Goal: Information Seeking & Learning: Learn about a topic

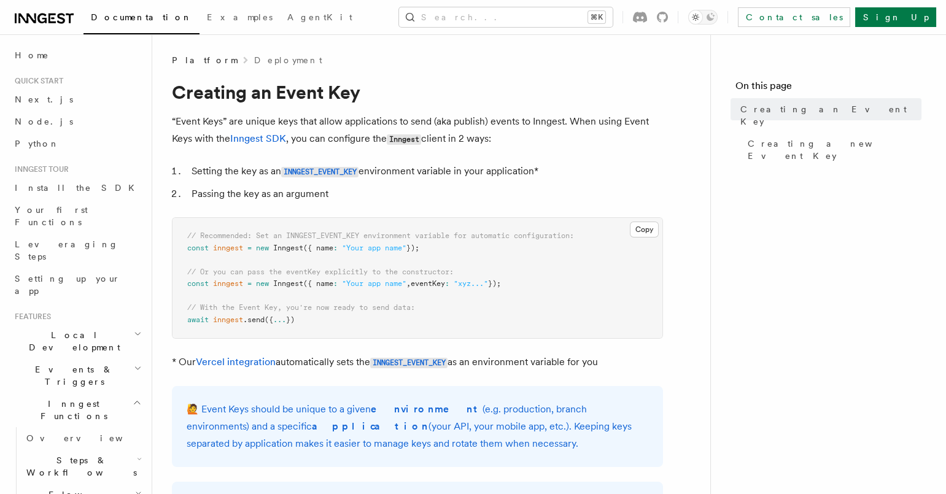
click at [716, 230] on nav "On this page Creating an Event Key Creating a new Event Key" at bounding box center [828, 264] width 236 height 460
click at [912, 21] on link "Sign Up" at bounding box center [895, 17] width 81 height 20
click at [52, 20] on icon at bounding box center [44, 18] width 59 height 15
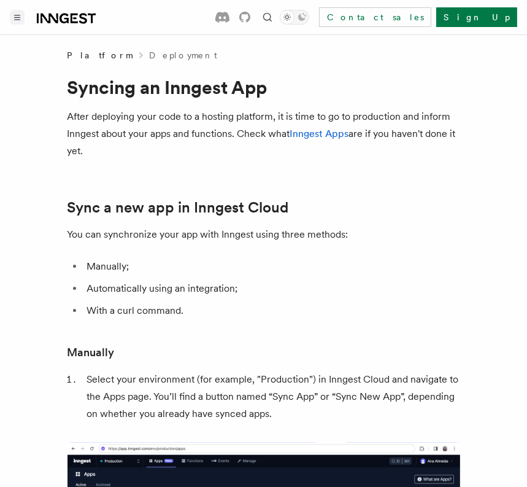
click at [21, 15] on button "Toggle navigation" at bounding box center [17, 17] width 15 height 15
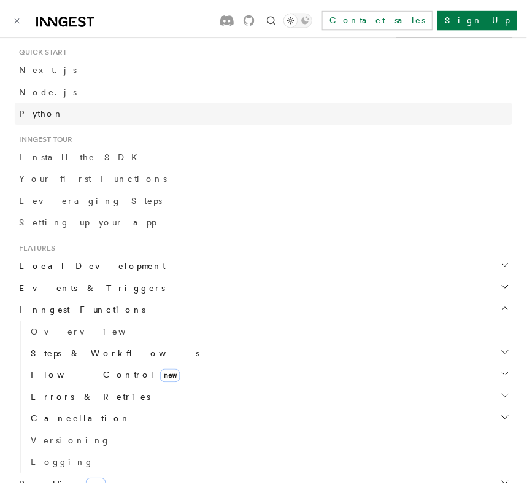
scroll to position [93, 0]
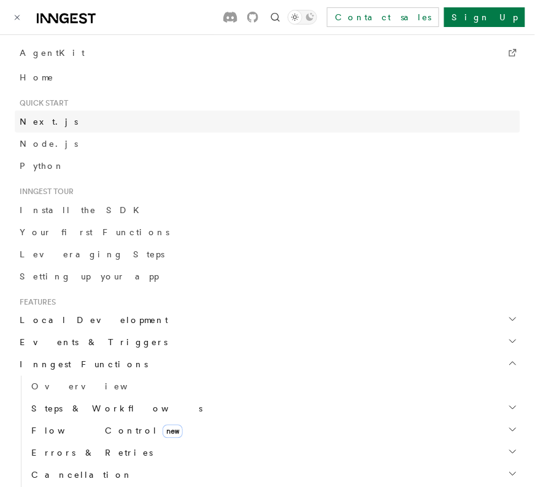
click at [45, 125] on span "Next.js" at bounding box center [49, 122] width 58 height 10
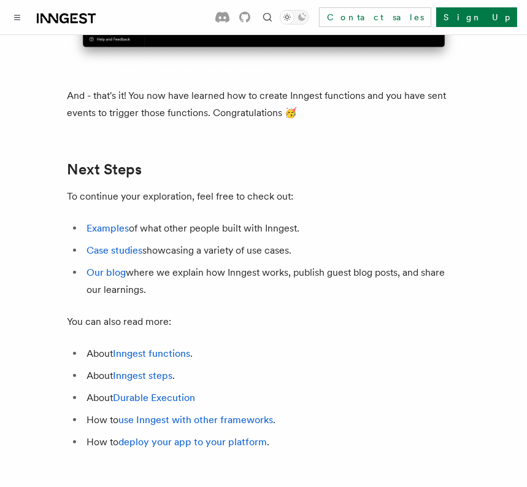
scroll to position [7046, 0]
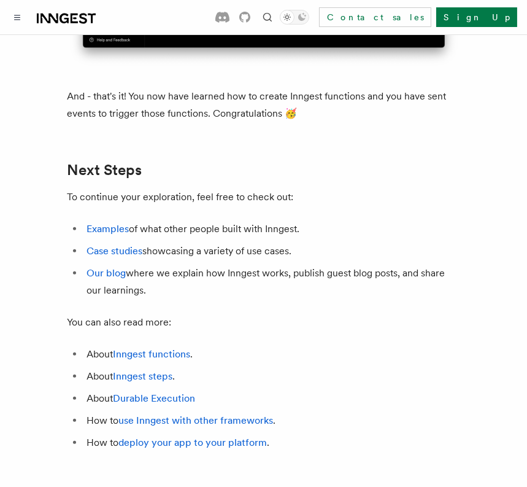
click at [313, 265] on li "Our blog where we explain how Inngest works, publish guest blog posts, and shar…" at bounding box center [271, 282] width 377 height 34
click at [233, 437] on link "deploy your app to your platform" at bounding box center [193, 443] width 149 height 12
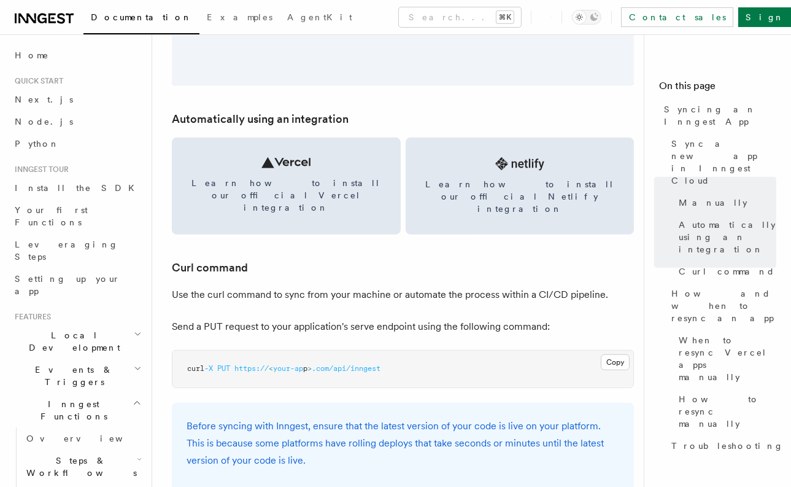
scroll to position [1584, 0]
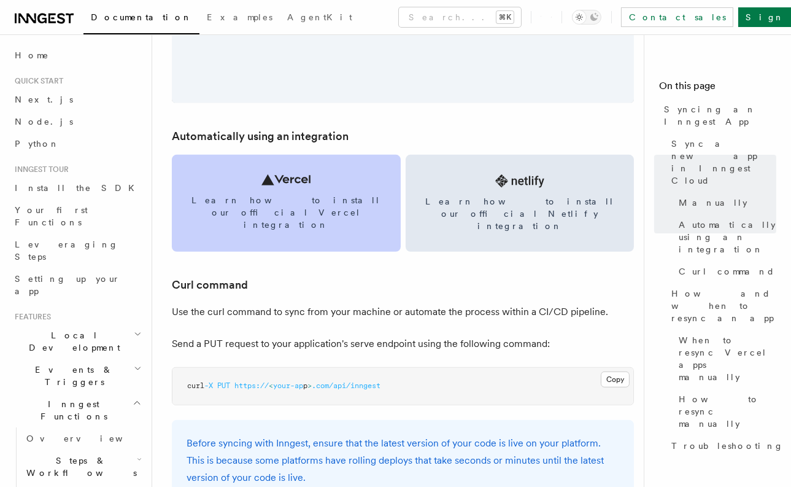
click at [319, 204] on span "Learn how to install our official Vercel integration" at bounding box center [287, 212] width 200 height 37
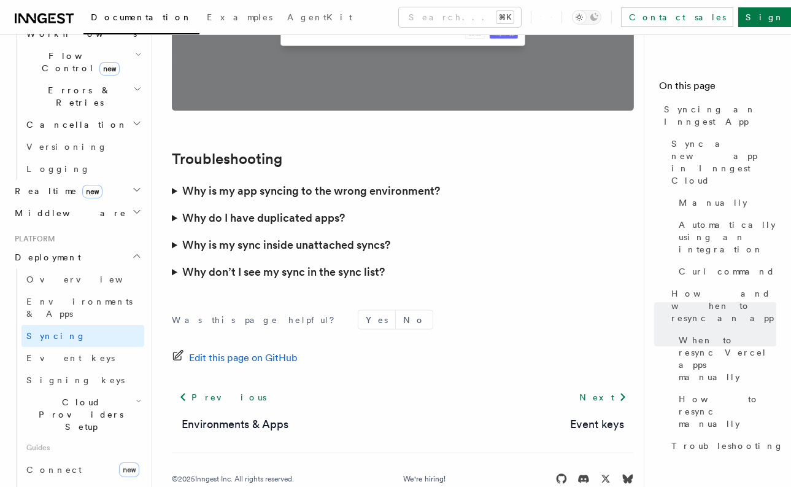
scroll to position [446, 0]
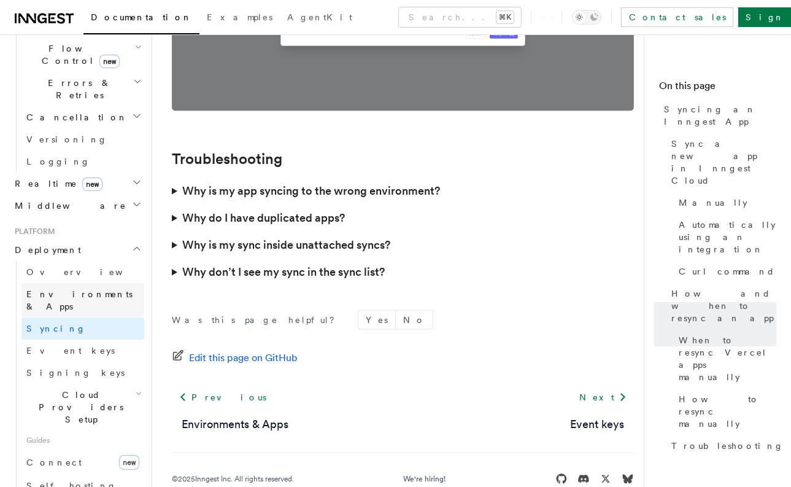
click at [88, 289] on span "Environments & Apps" at bounding box center [79, 300] width 106 height 22
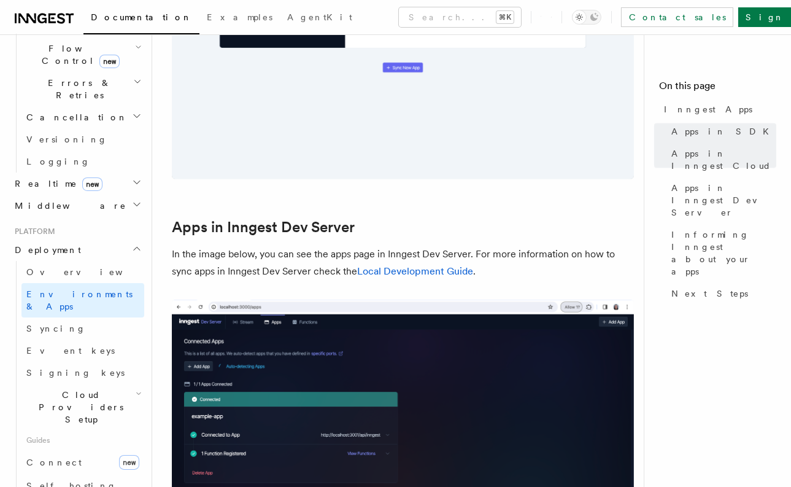
scroll to position [1297, 0]
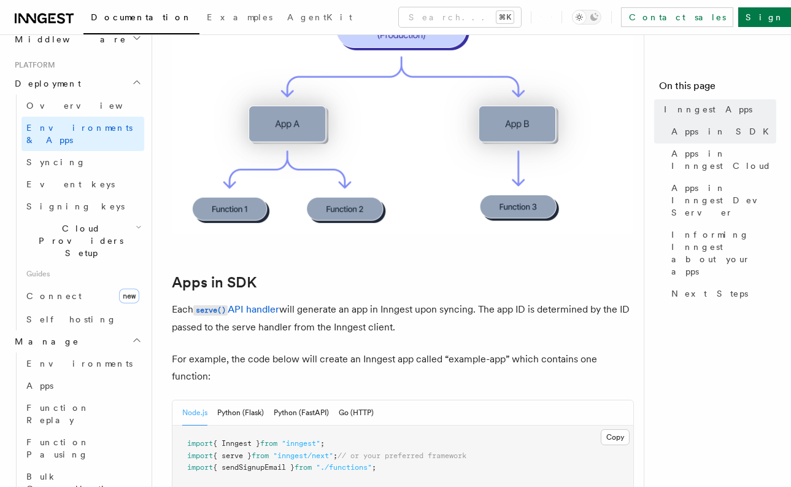
scroll to position [0, 0]
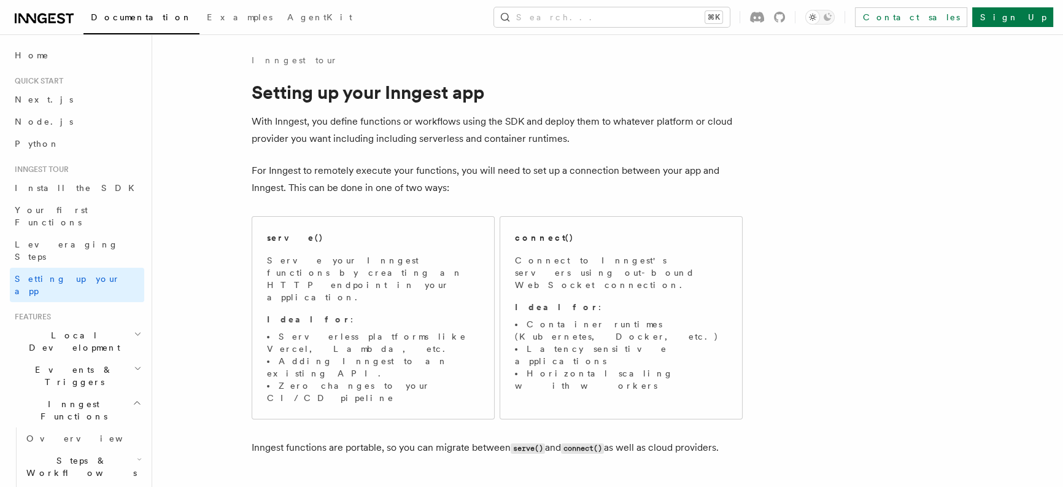
scroll to position [1165, 0]
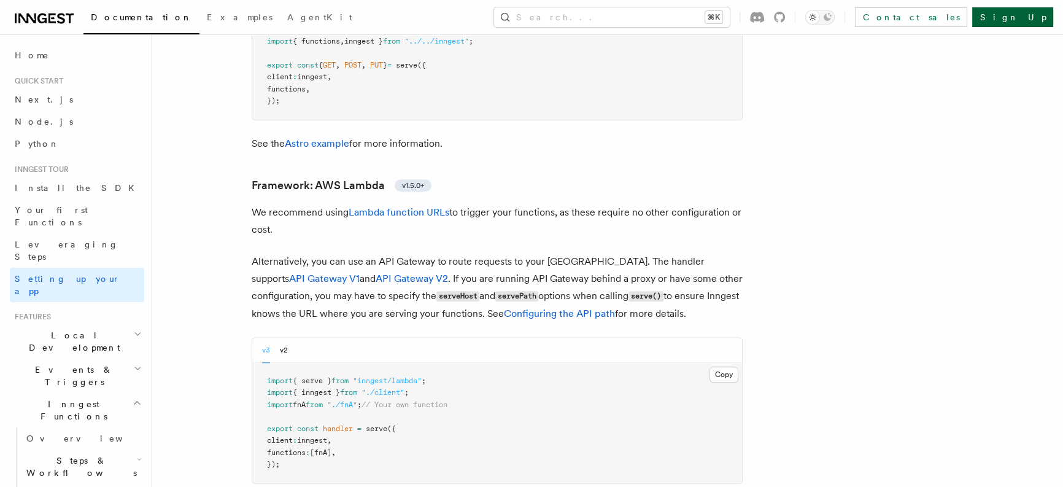
click at [1026, 17] on link "Sign Up" at bounding box center [1013, 17] width 81 height 20
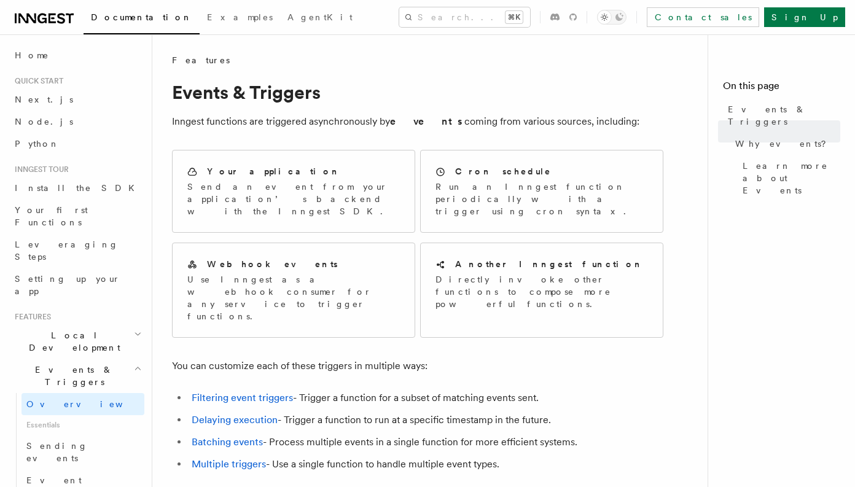
scroll to position [445, 0]
